Goal: Information Seeking & Learning: Learn about a topic

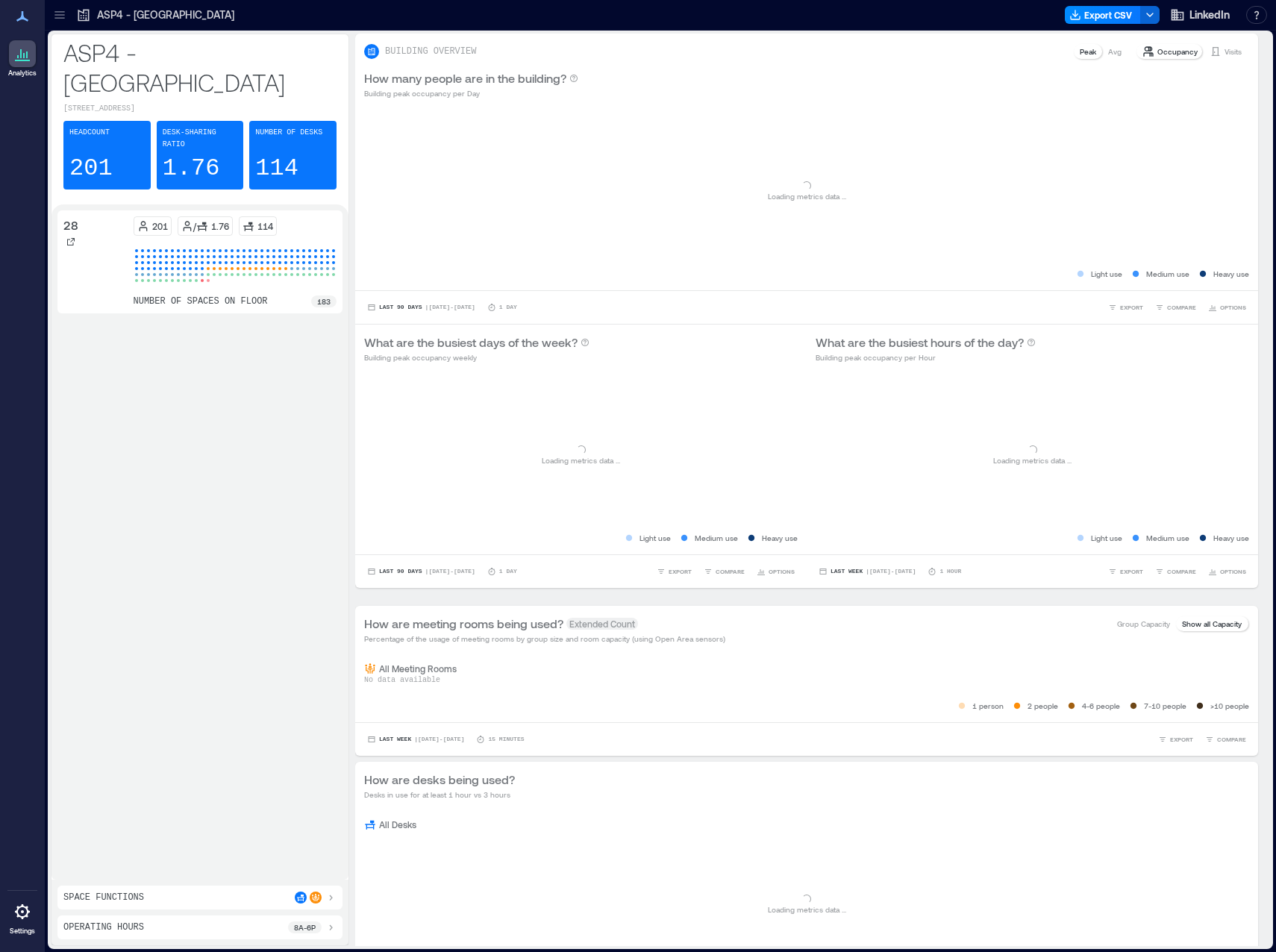
click at [50, 10] on div at bounding box center [60, 15] width 24 height 24
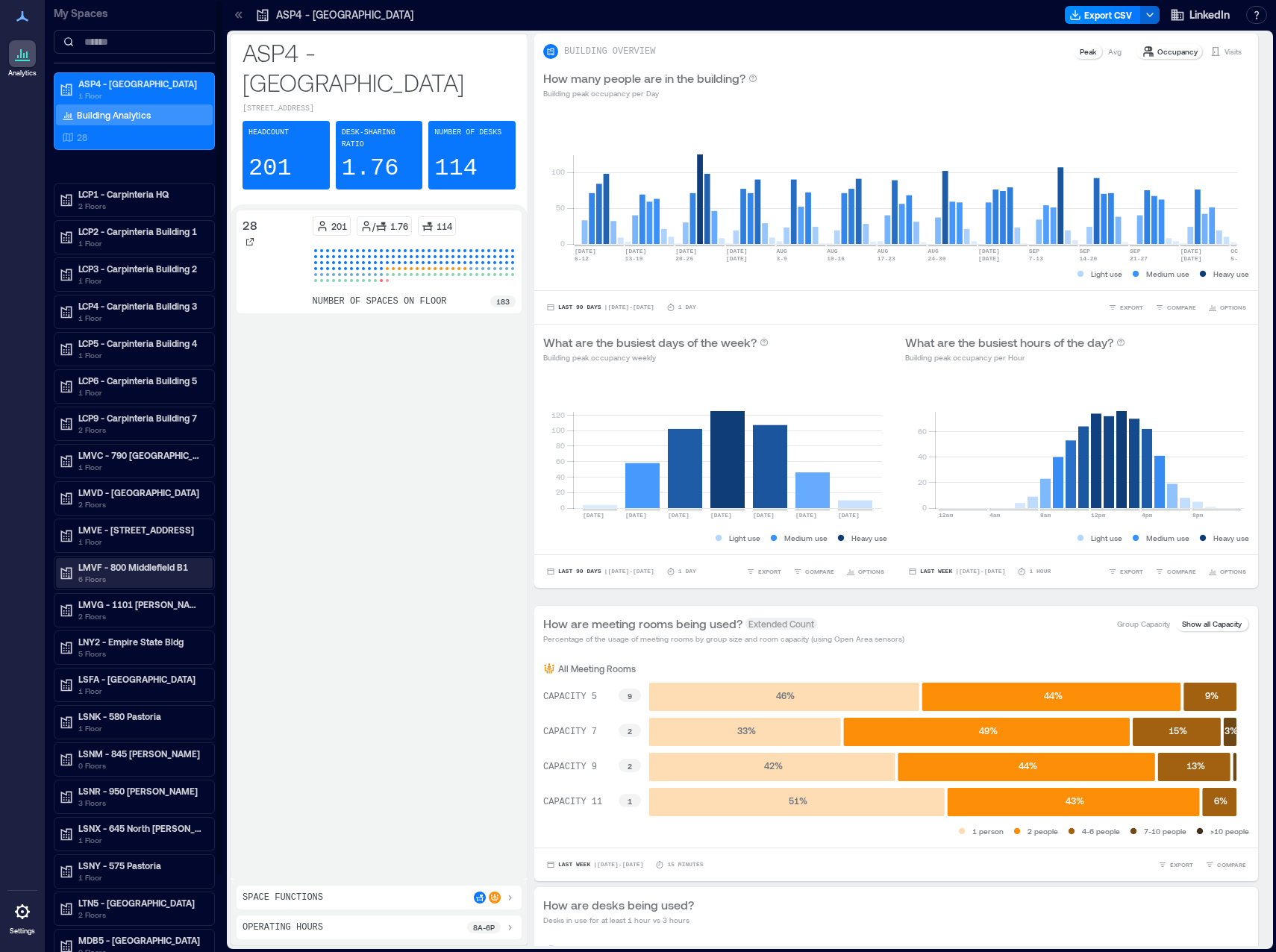
click at [139, 576] on p "6 Floors" at bounding box center [140, 579] width 125 height 12
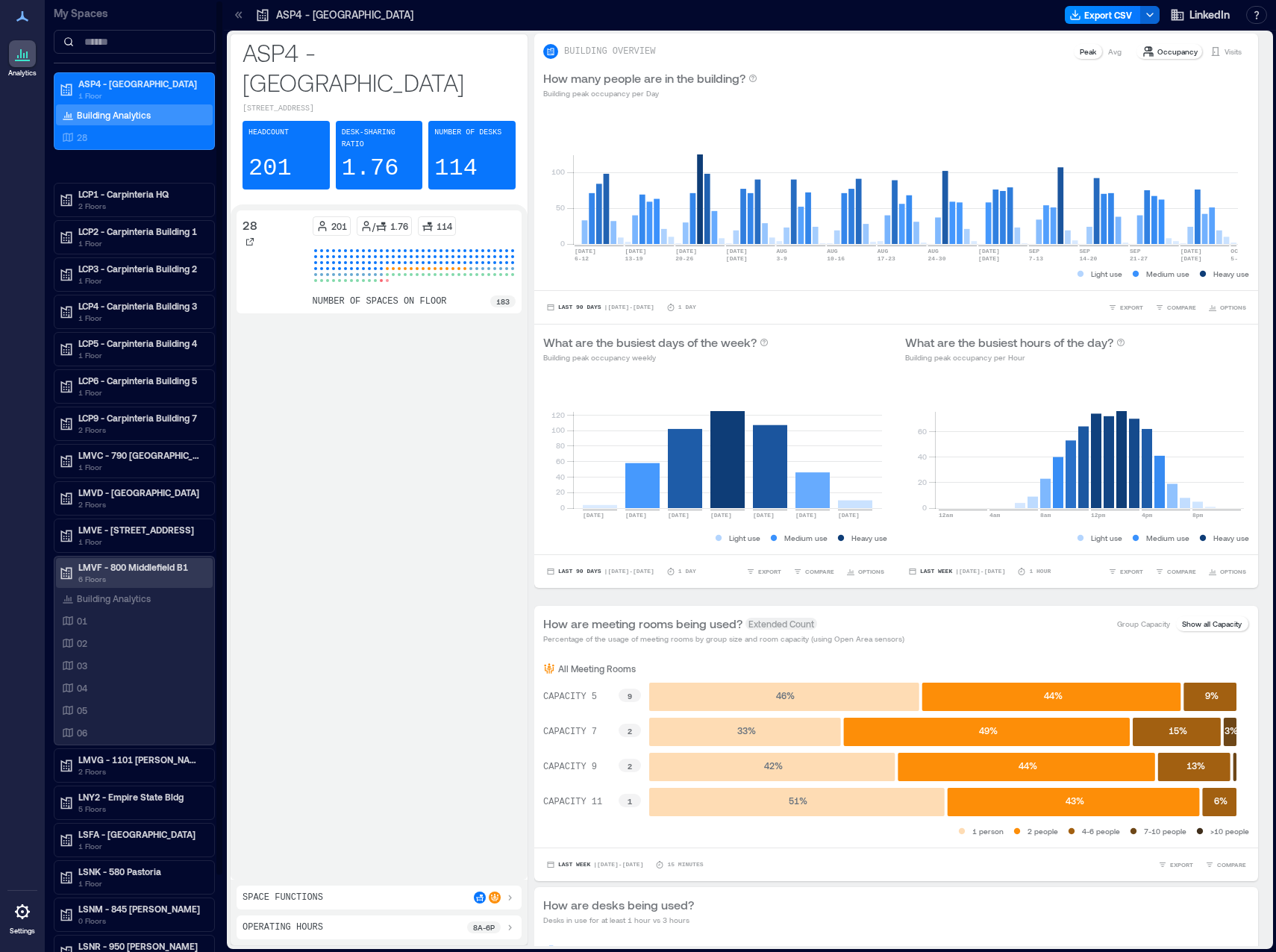
click at [145, 565] on p "LMVF - 800 Middlefield B1" at bounding box center [140, 567] width 125 height 12
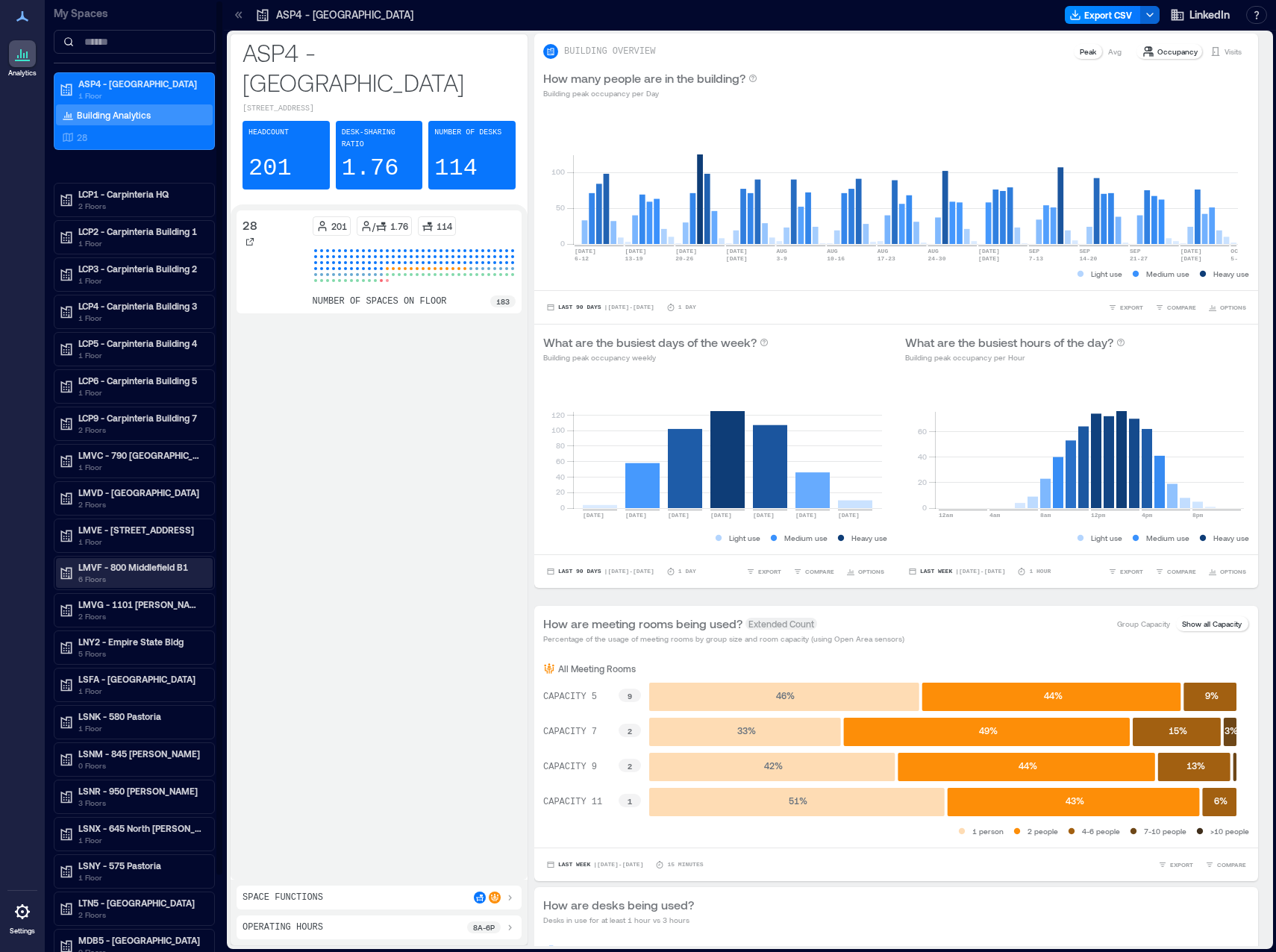
click at [148, 567] on p "LMVF - 800 Middlefield B1" at bounding box center [140, 567] width 125 height 12
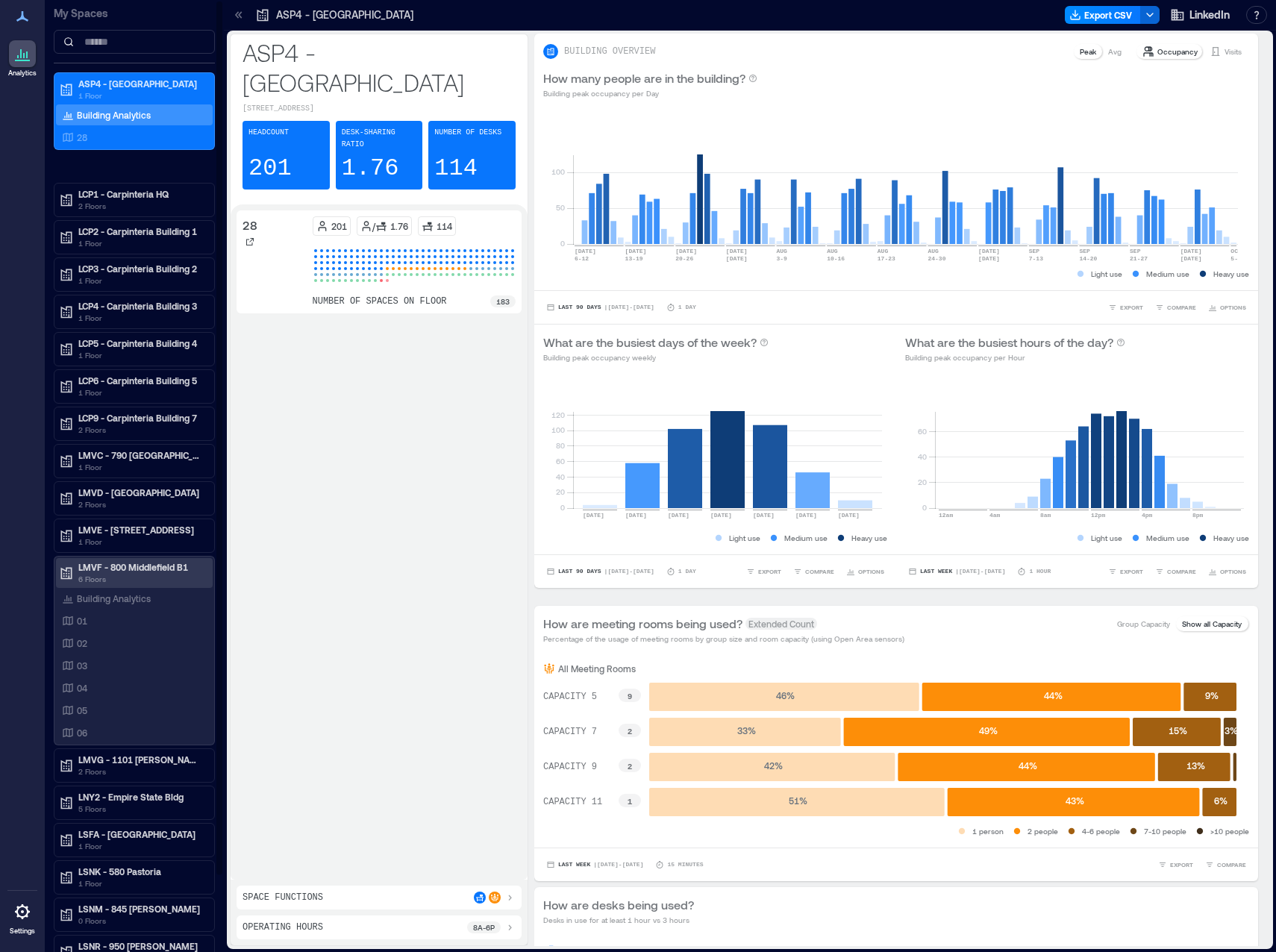
click at [184, 570] on p "LMVF - 800 Middlefield B1" at bounding box center [140, 567] width 125 height 12
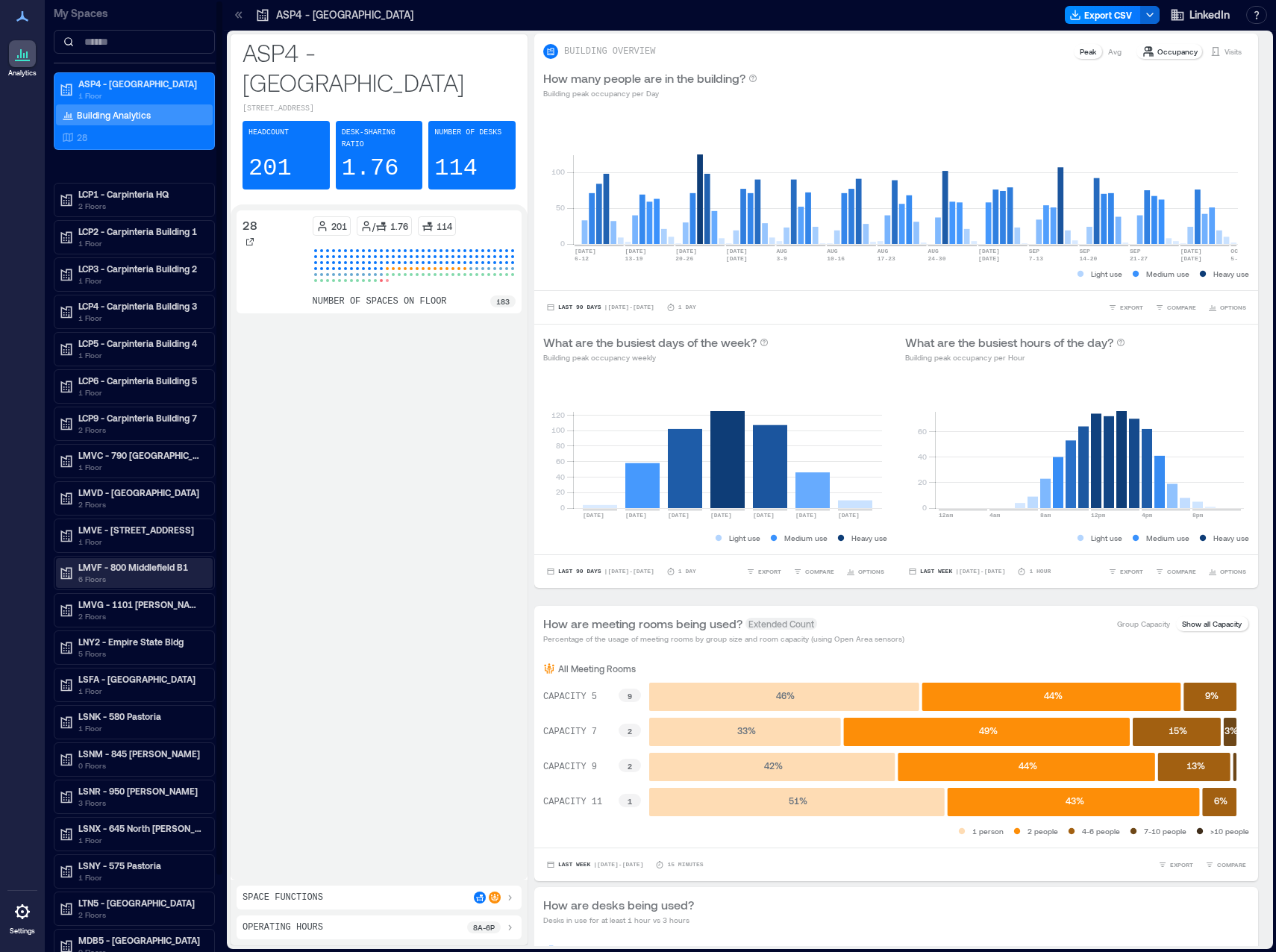
click at [162, 570] on p "LMVF - 800 Middlefield B1" at bounding box center [140, 567] width 125 height 12
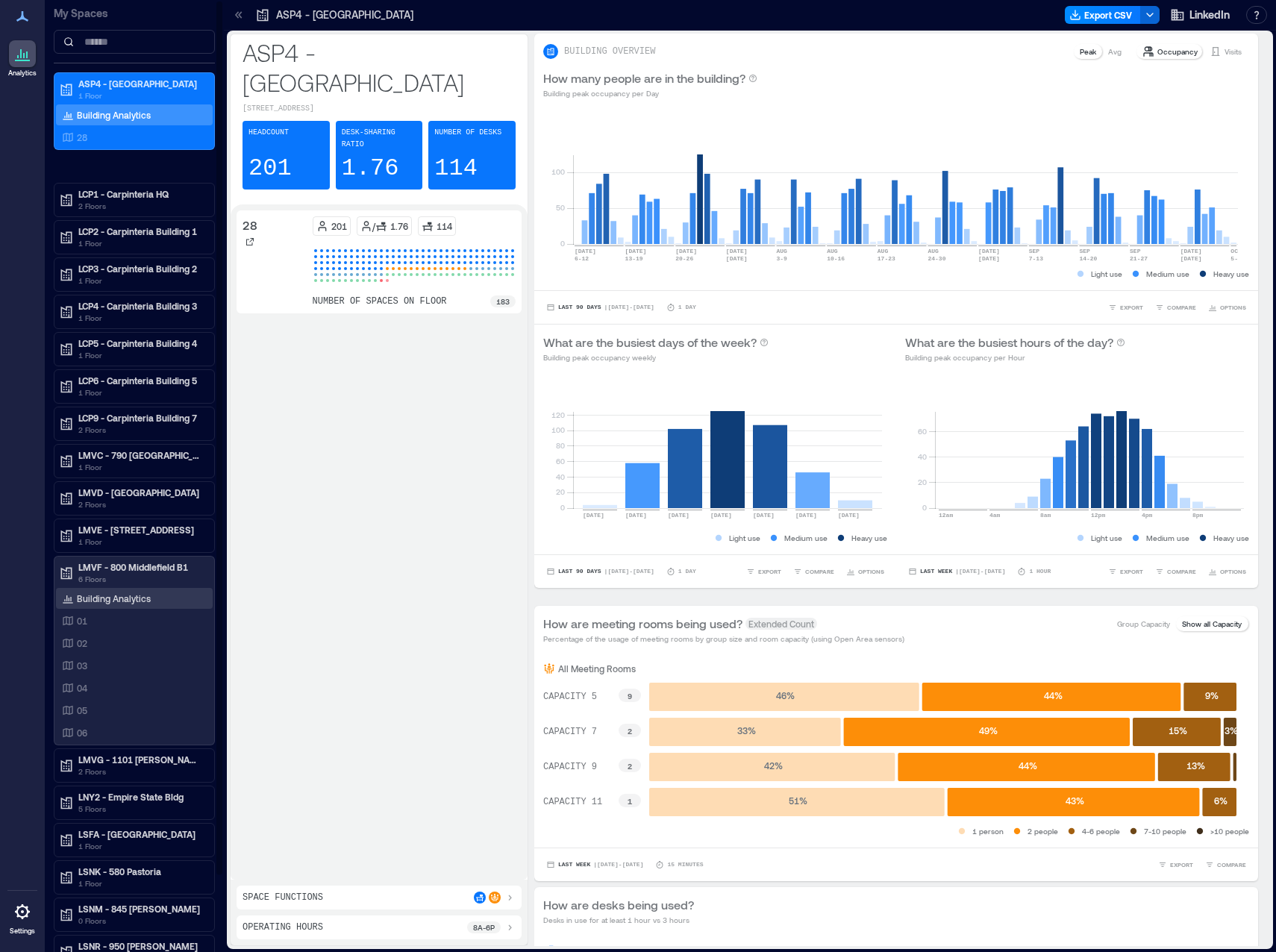
click at [130, 600] on p "Building Analytics" at bounding box center [113, 598] width 74 height 12
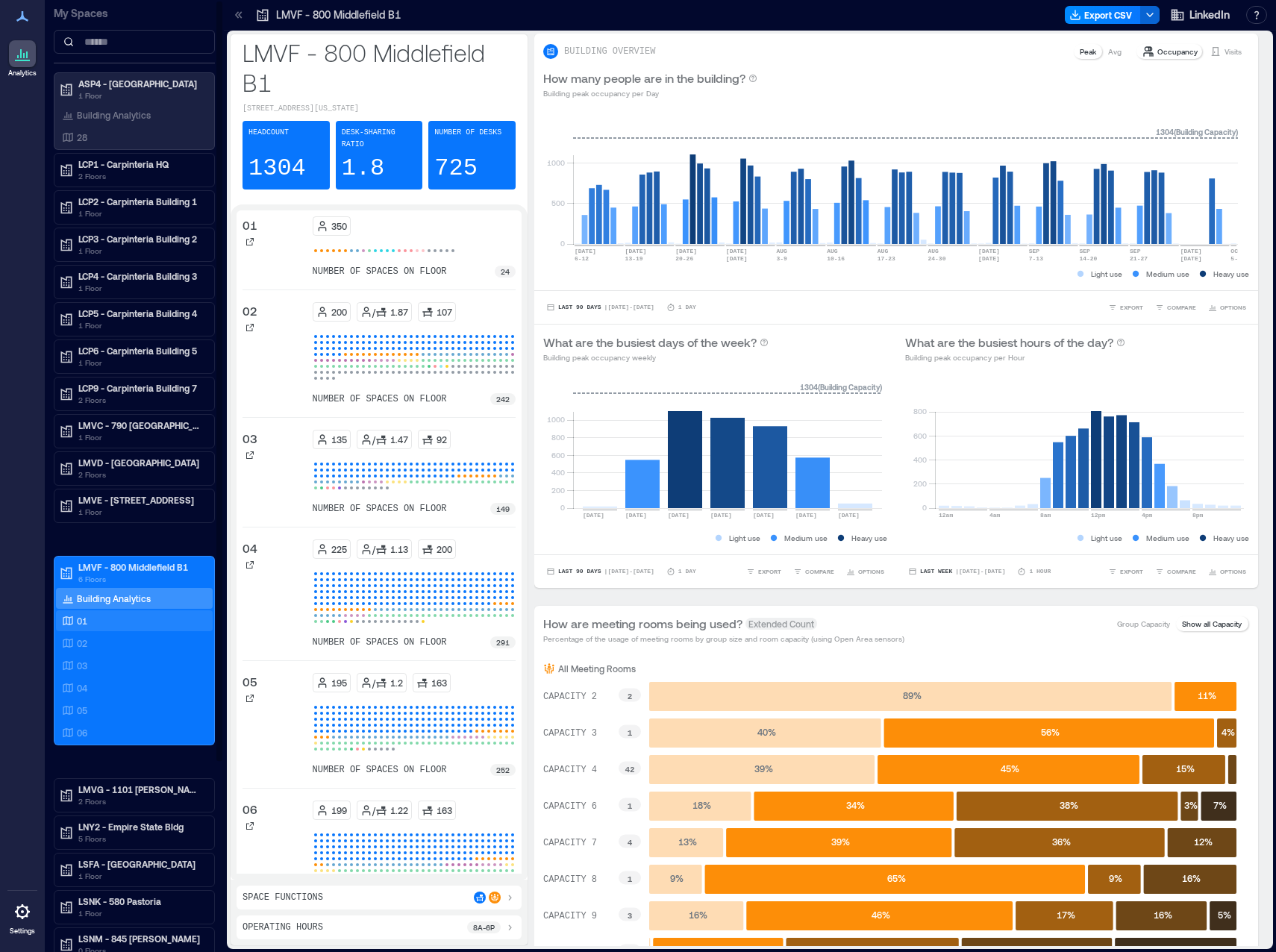
click at [115, 618] on div "01" at bounding box center [131, 620] width 145 height 15
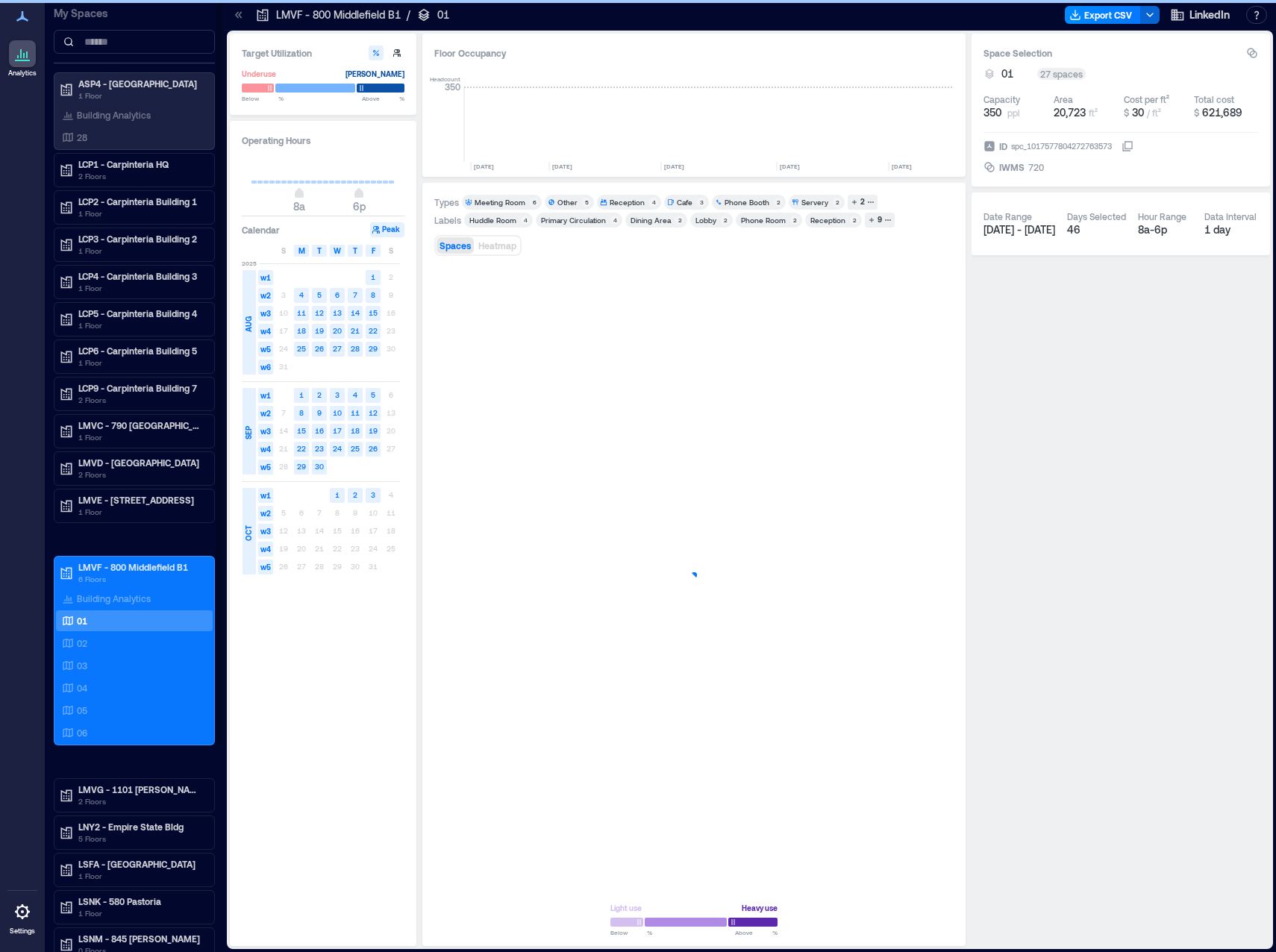
scroll to position [0, 4388]
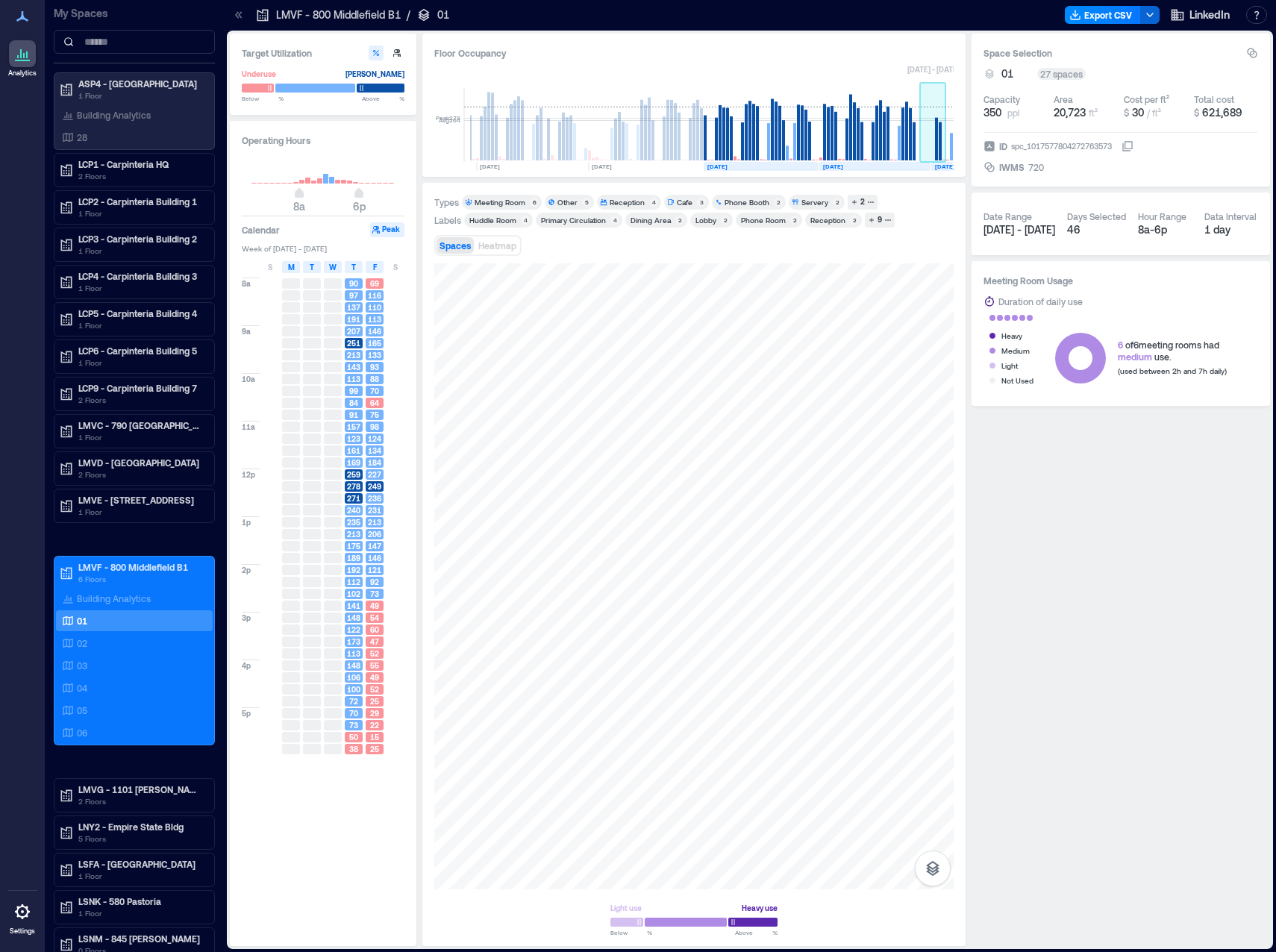
click at [932, 156] on rect at bounding box center [933, 125] width 26 height 75
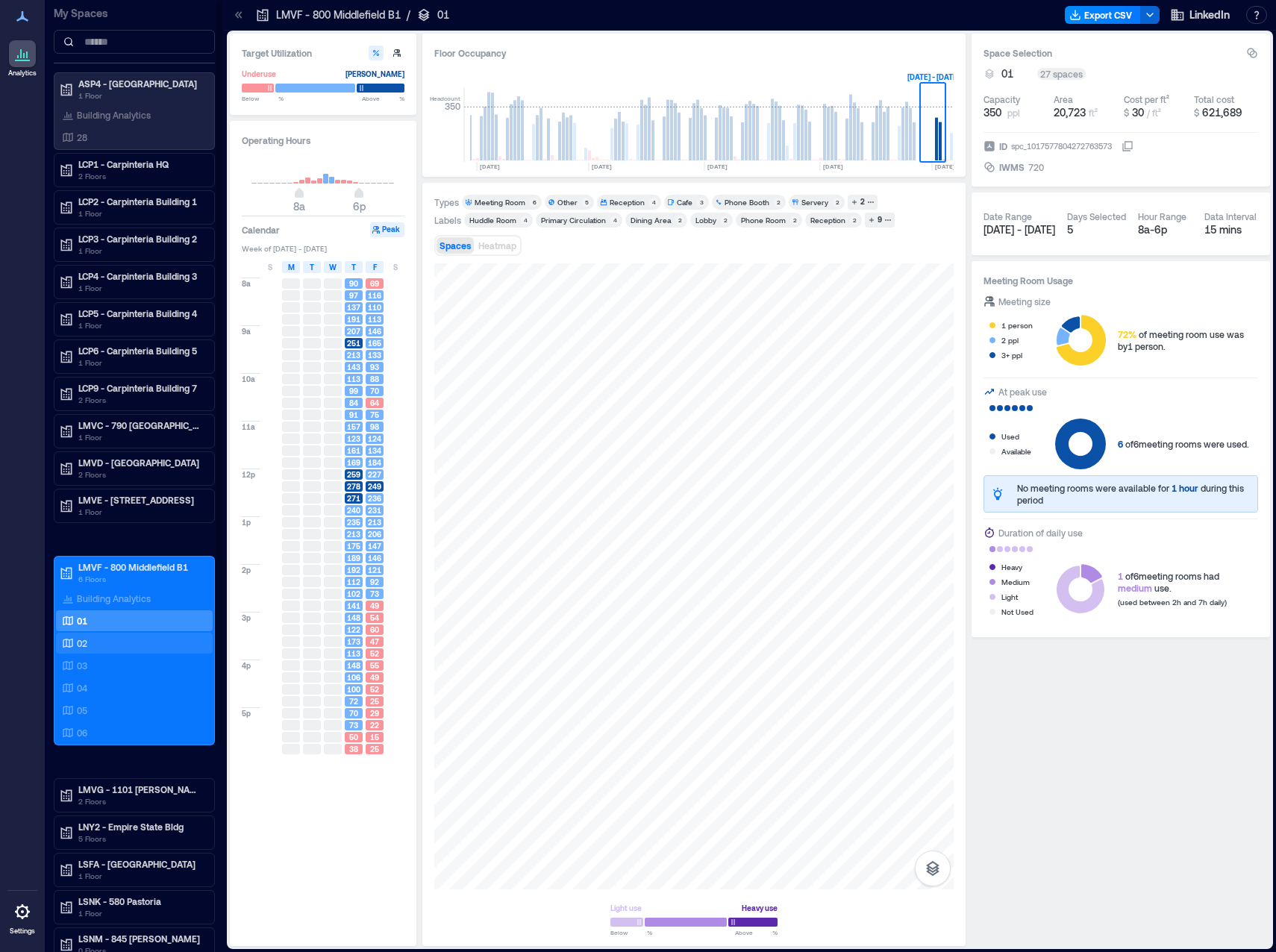
click at [105, 641] on div "02" at bounding box center [131, 643] width 145 height 15
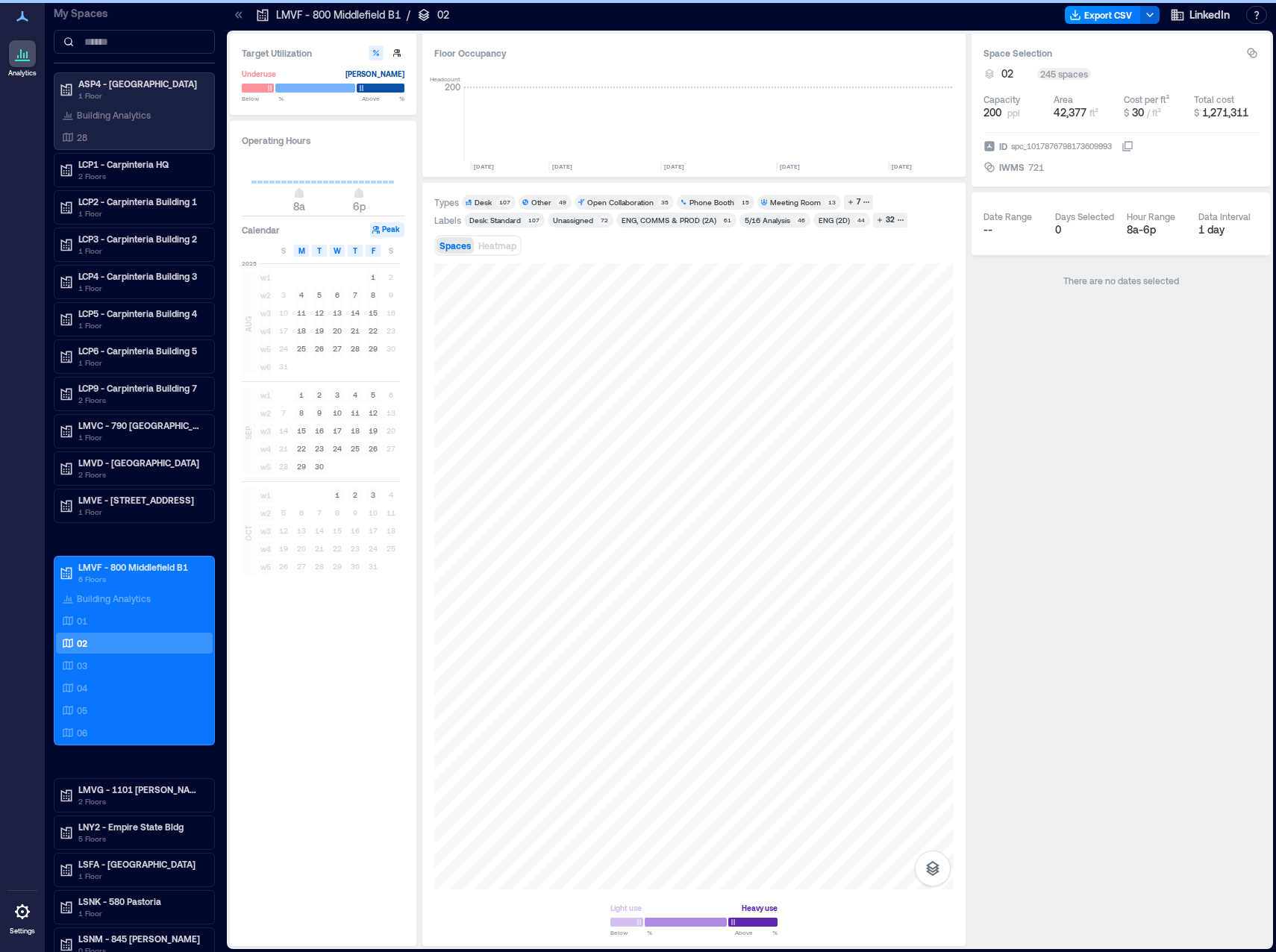
scroll to position [0, 4388]
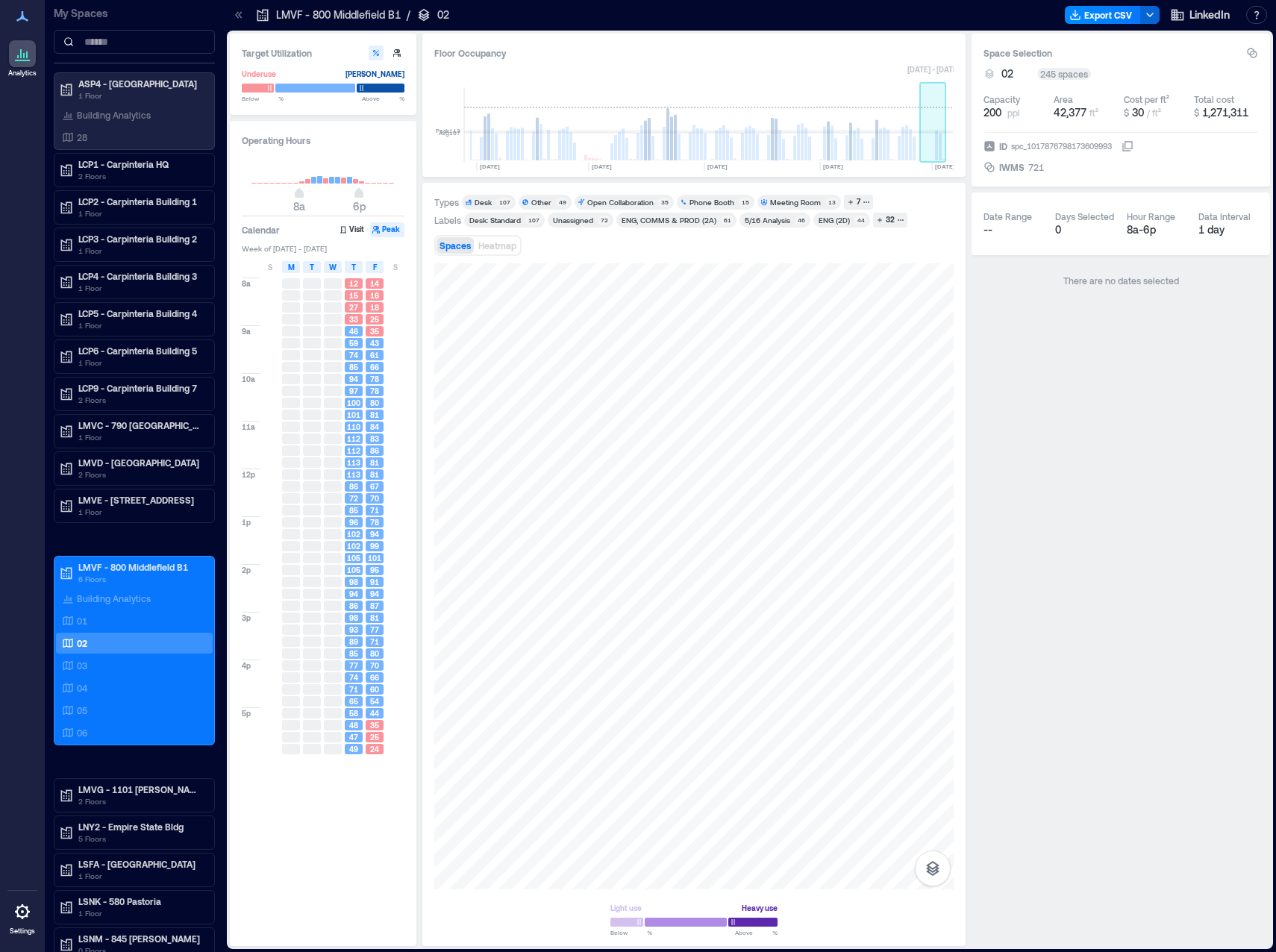
click at [933, 152] on rect at bounding box center [933, 125] width 26 height 75
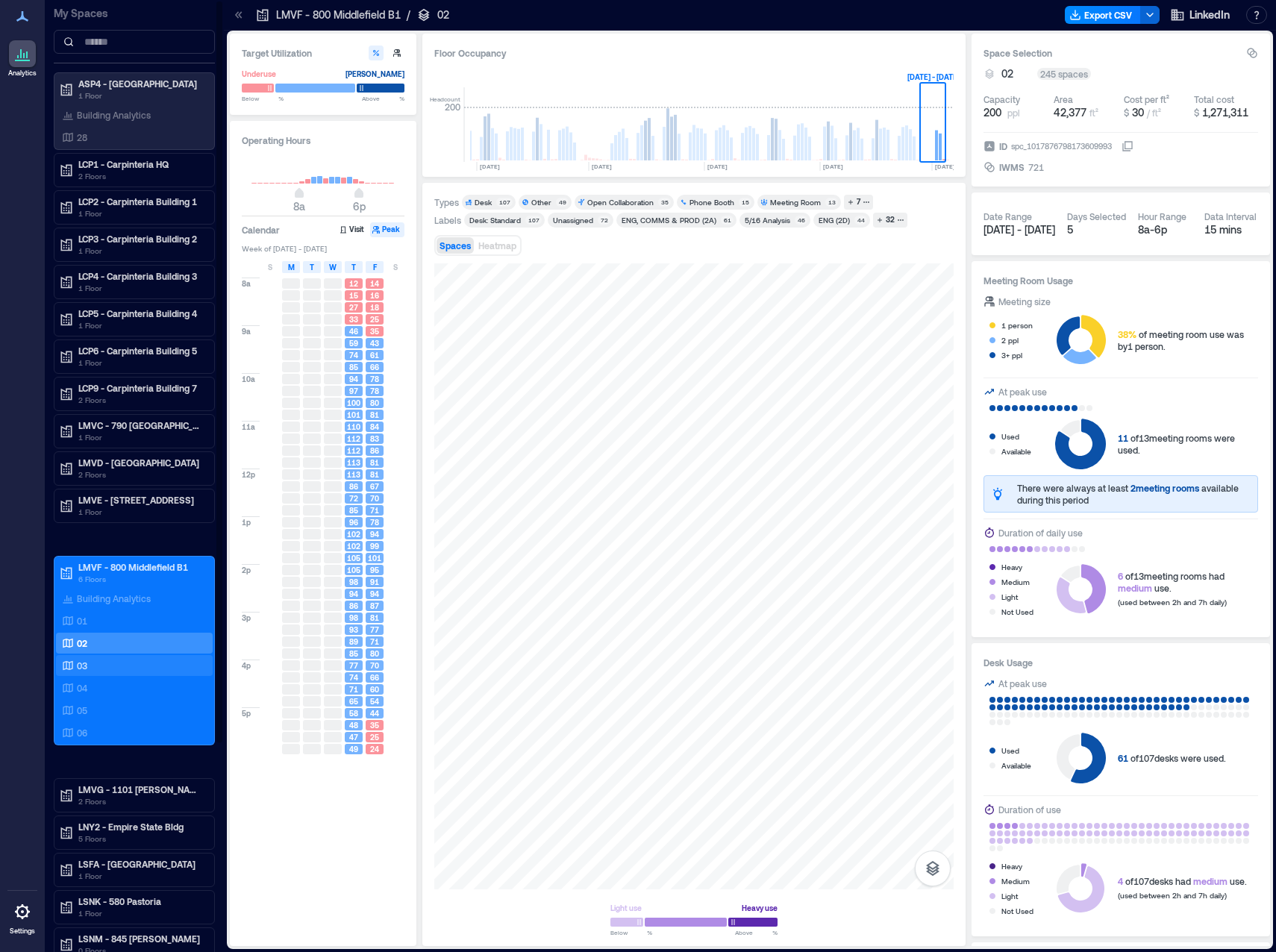
click at [115, 663] on div "03" at bounding box center [131, 666] width 145 height 15
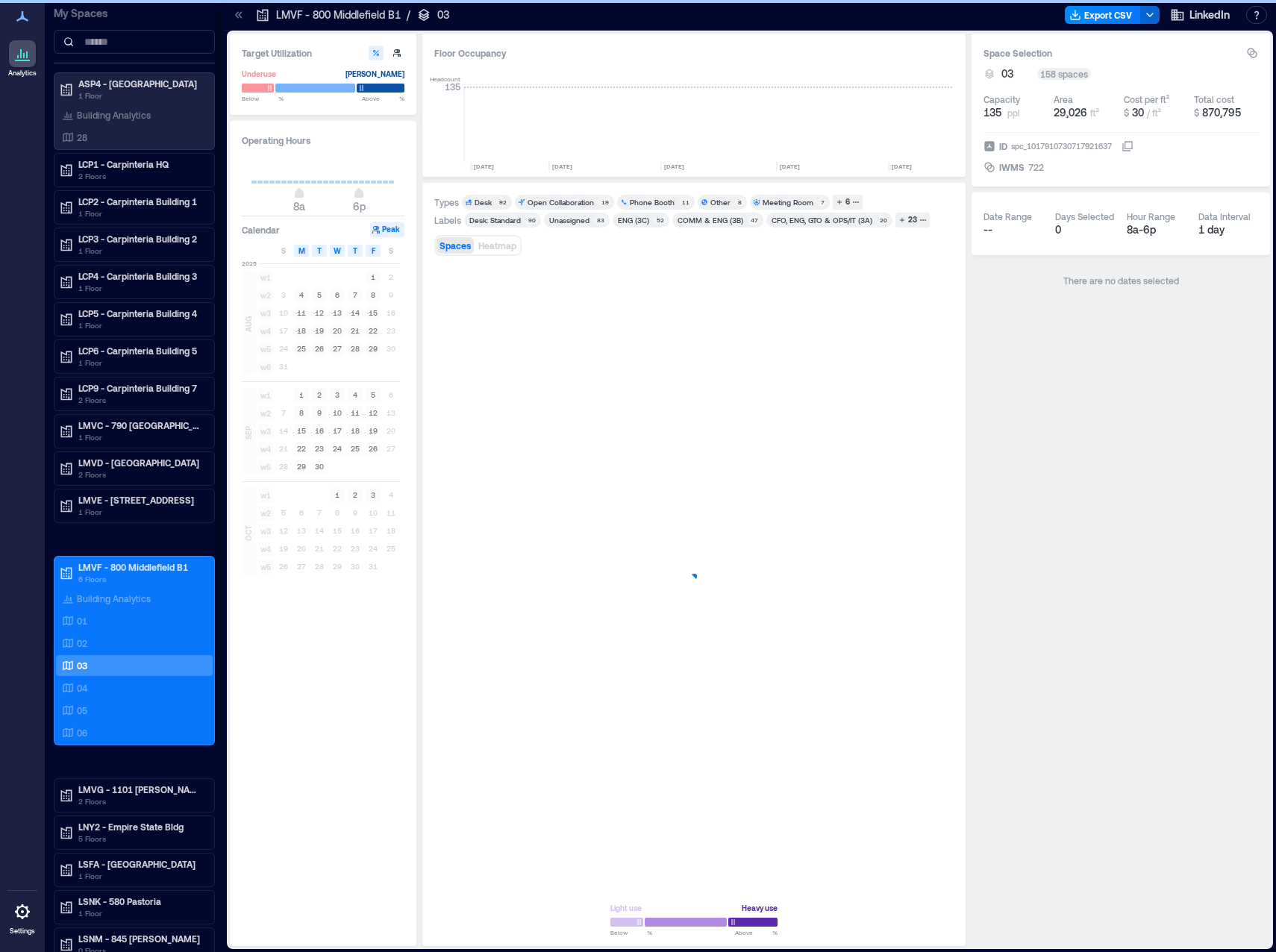
scroll to position [0, 4388]
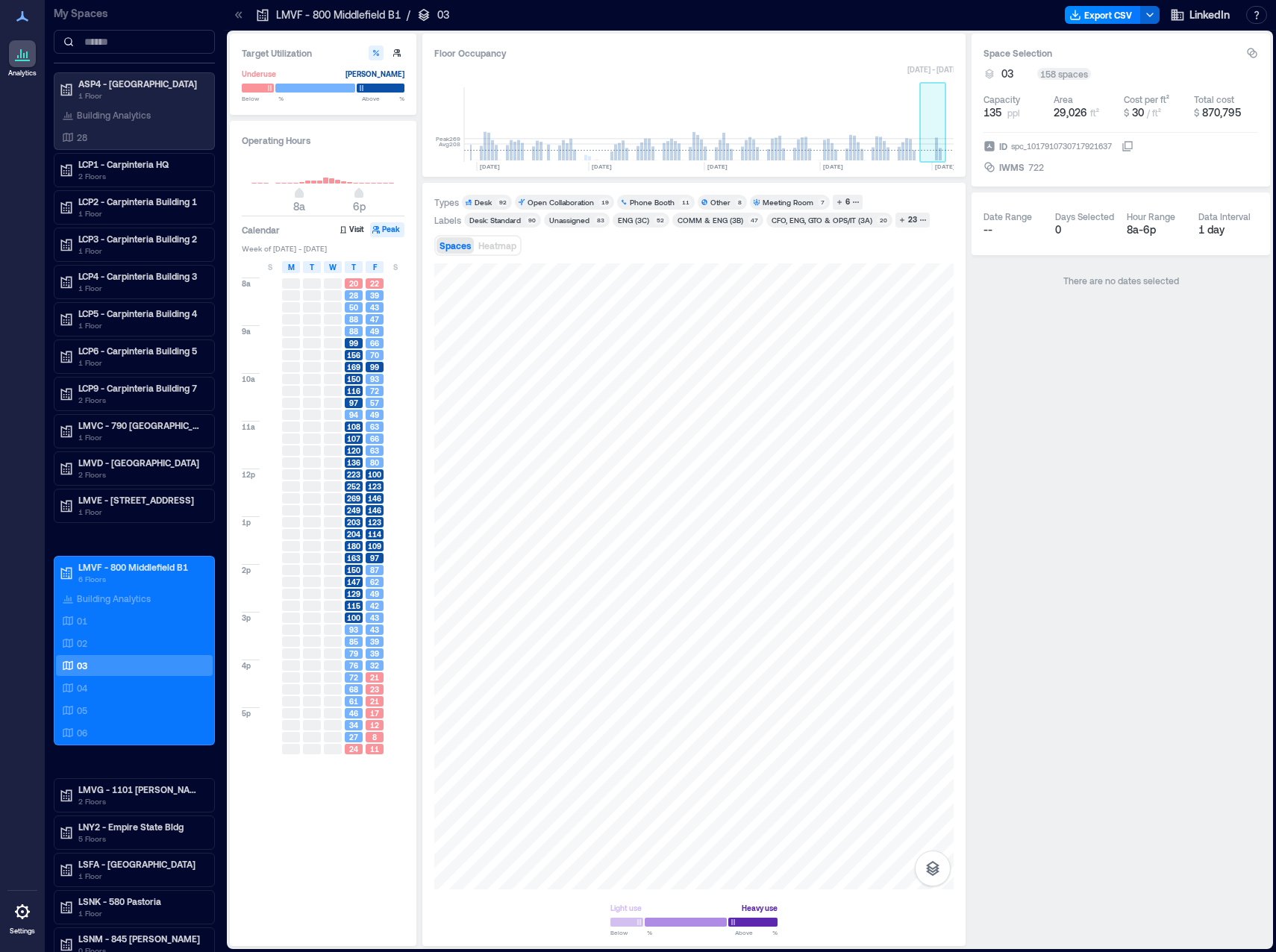
click at [935, 144] on rect at bounding box center [937, 148] width 3 height 23
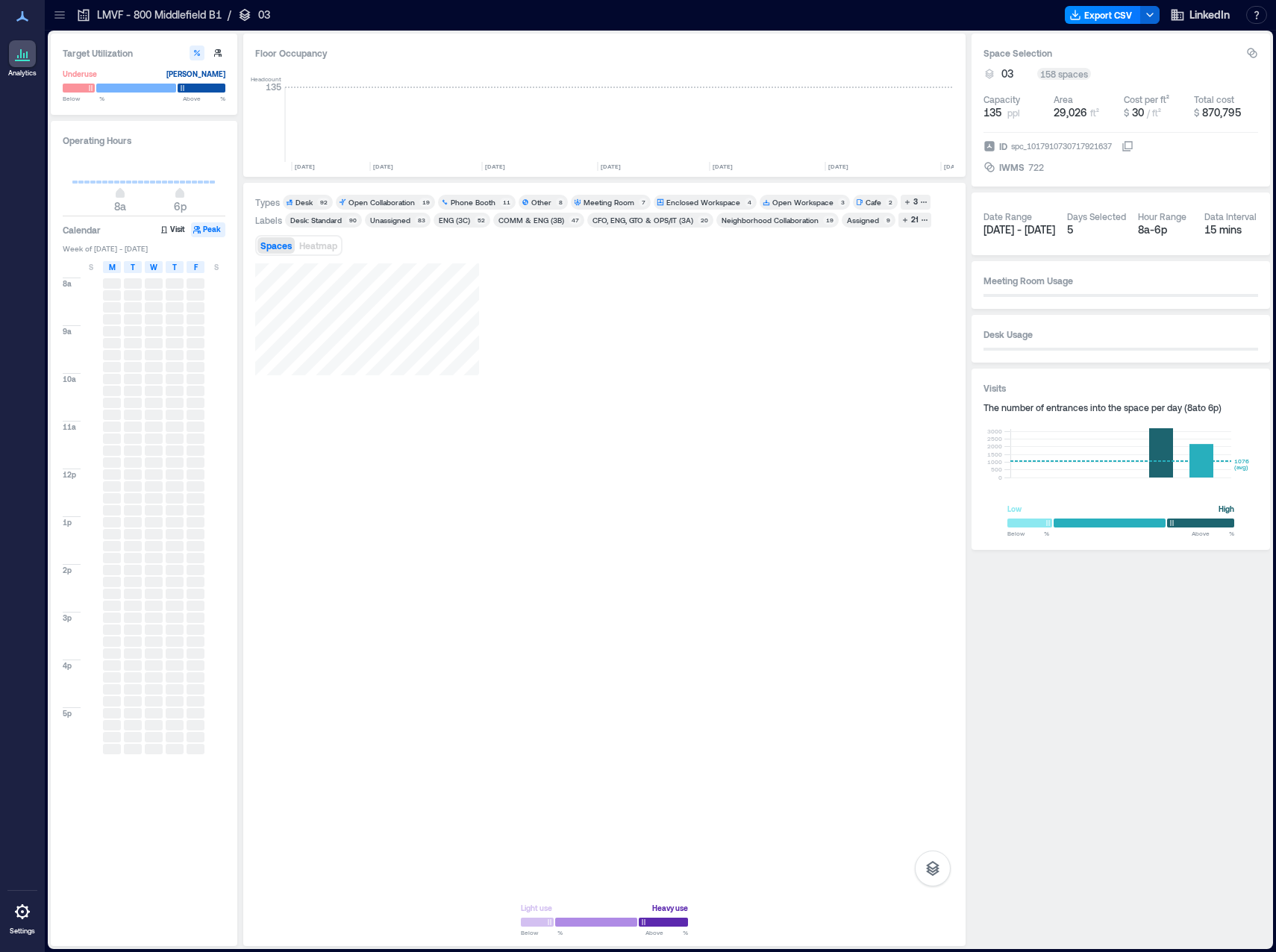
scroll to position [0, 4210]
